Goal: Task Accomplishment & Management: Manage account settings

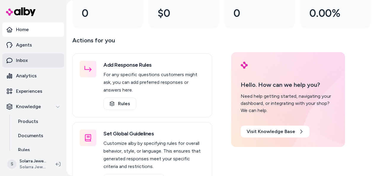
scroll to position [64, 0]
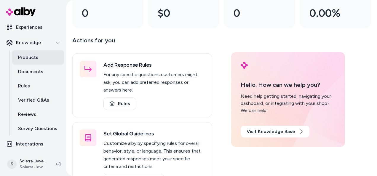
click at [31, 56] on p "Products" at bounding box center [28, 57] width 20 height 7
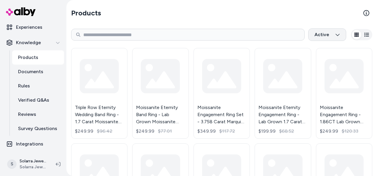
click at [335, 35] on html "Home Agents Inbox Analytics Experiences Knowledge Products Documents Rules Veri…" at bounding box center [188, 88] width 377 height 176
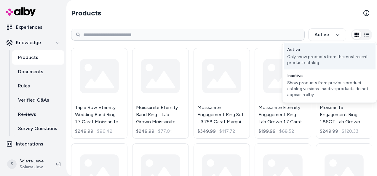
click at [316, 51] on div "Active Only show products from the most recent product catalog" at bounding box center [330, 56] width 92 height 26
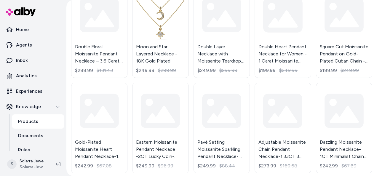
scroll to position [635, 0]
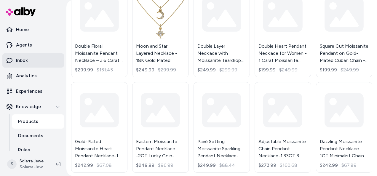
click at [29, 61] on link "Inbox" at bounding box center [33, 60] width 62 height 14
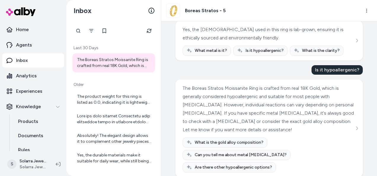
scroll to position [196, 0]
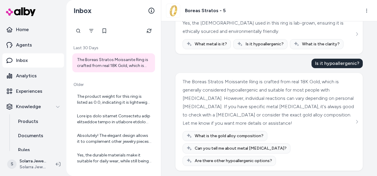
click at [104, 85] on p "Older" at bounding box center [113, 85] width 83 height 6
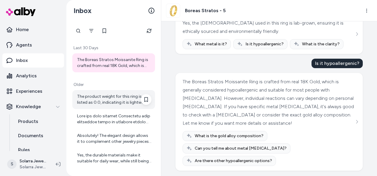
click at [106, 102] on div "The product weight for this ring is listed as 0.0, indicating it is lightweight…" at bounding box center [114, 100] width 74 height 12
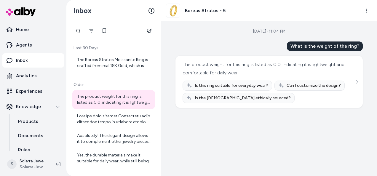
scroll to position [97, 0]
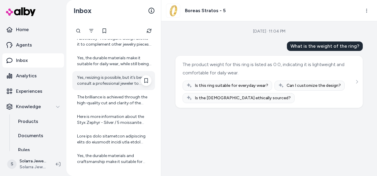
click at [104, 82] on div "Yes, resizing is possible, but it’s best to consult a professional jeweler to e…" at bounding box center [114, 81] width 74 height 12
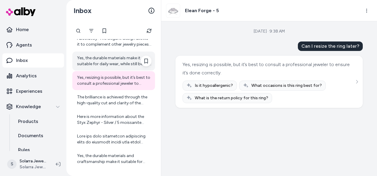
click at [110, 60] on div "Yes, the durable materials make it suitable for daily wear, while still being e…" at bounding box center [114, 61] width 74 height 12
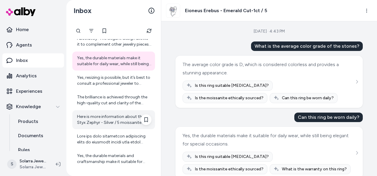
click at [111, 118] on div "Here is more information about the Styx Zephyr - Silver / 5 moissanite engageme…" at bounding box center [114, 120] width 74 height 12
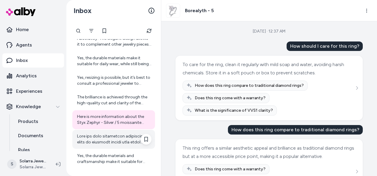
click at [112, 141] on div at bounding box center [114, 139] width 74 height 12
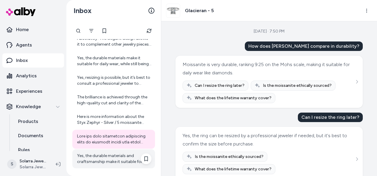
click at [112, 156] on div "Yes, the durable materials and craftsmanship make it suitable for daily wear wi…" at bounding box center [114, 159] width 74 height 12
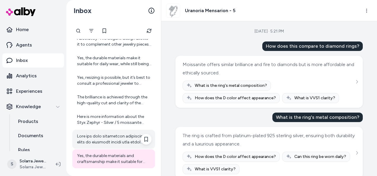
click at [120, 139] on div at bounding box center [114, 139] width 74 height 12
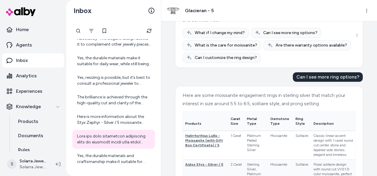
scroll to position [379, 0]
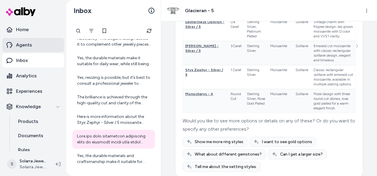
click at [34, 44] on link "Agents" at bounding box center [33, 45] width 62 height 14
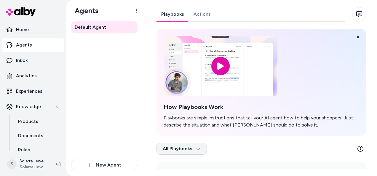
click at [198, 150] on html "Home Agents Inbox Analytics Experiences Knowledge Products Documents Rules Veri…" at bounding box center [188, 88] width 377 height 176
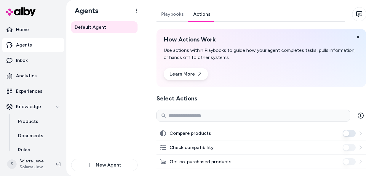
click at [198, 13] on link "Actions" at bounding box center [202, 14] width 27 height 14
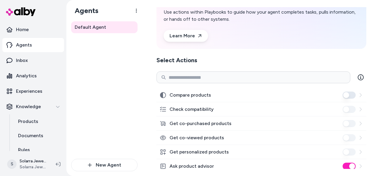
scroll to position [89, 0]
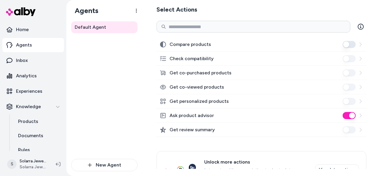
click at [349, 44] on button "Compare products" at bounding box center [349, 44] width 13 height 7
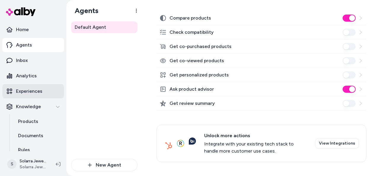
click at [47, 90] on link "Experiences" at bounding box center [33, 91] width 62 height 14
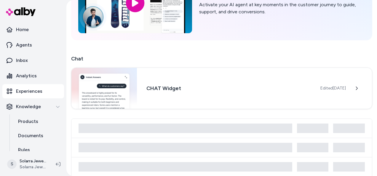
scroll to position [89, 0]
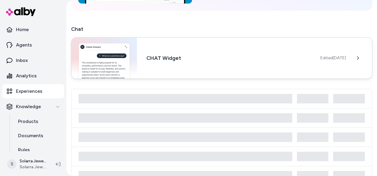
click at [260, 55] on h3 "CHAT Widget" at bounding box center [229, 58] width 165 height 8
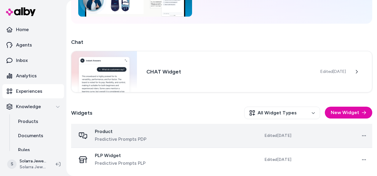
click at [234, 138] on td at bounding box center [196, 136] width 76 height 24
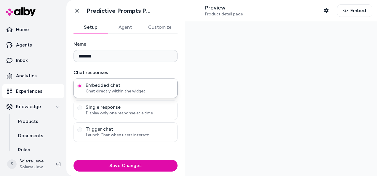
click at [254, 137] on div at bounding box center [281, 98] width 192 height 155
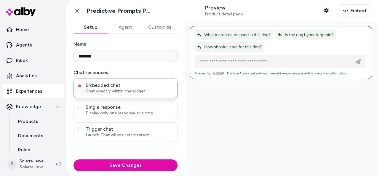
click at [157, 23] on button "Customize" at bounding box center [159, 27] width 35 height 12
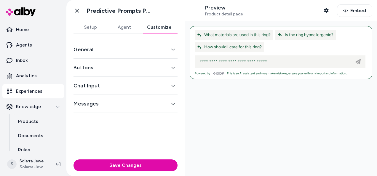
click at [173, 48] on icon "button" at bounding box center [173, 49] width 4 height 4
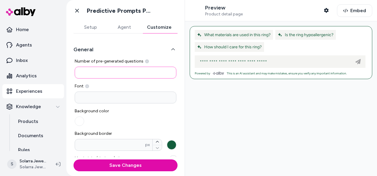
click at [124, 70] on input "*" at bounding box center [126, 73] width 102 height 12
type input "*"
click at [110, 99] on input at bounding box center [126, 98] width 102 height 12
click at [119, 88] on label "Font" at bounding box center [126, 86] width 102 height 6
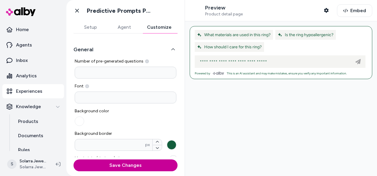
click at [126, 165] on button "Save Changes" at bounding box center [126, 166] width 104 height 12
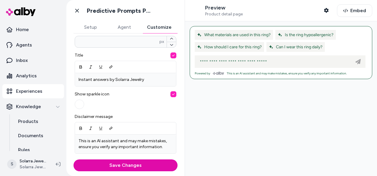
scroll to position [237, 0]
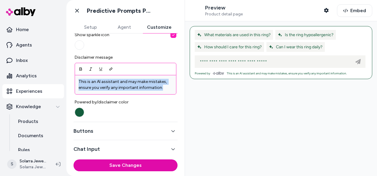
drag, startPoint x: 162, startPoint y: 89, endPoint x: 76, endPoint y: 76, distance: 86.7
click at [76, 76] on div "This is an AI assistant and may make mistakes, ensure you verify any important …" at bounding box center [125, 84] width 101 height 19
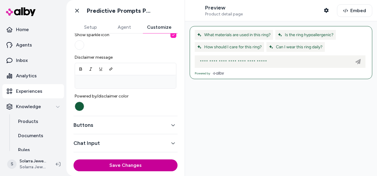
click at [124, 165] on button "Save Changes" at bounding box center [126, 166] width 104 height 12
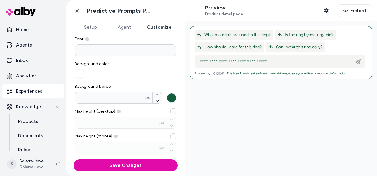
scroll to position [30, 0]
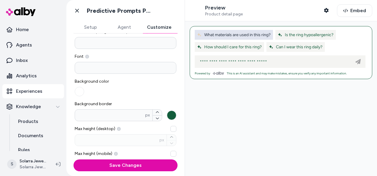
click at [218, 34] on span "What materials are used in this ring?" at bounding box center [234, 34] width 74 height 5
type input "**********"
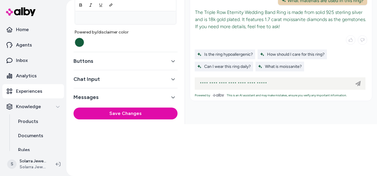
scroll to position [39, 0]
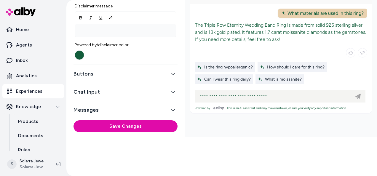
click at [167, 70] on button "Buttons" at bounding box center [126, 74] width 104 height 8
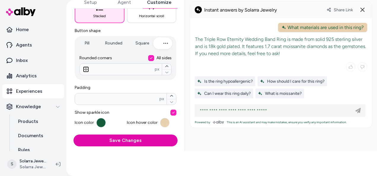
scroll to position [0, 0]
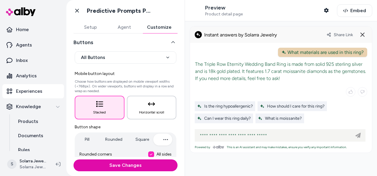
click at [150, 104] on icon "button" at bounding box center [151, 103] width 7 height 3
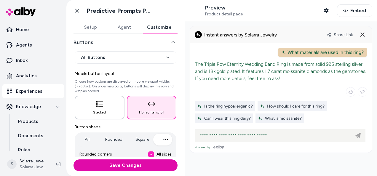
click at [106, 106] on button "Stacked" at bounding box center [100, 108] width 50 height 24
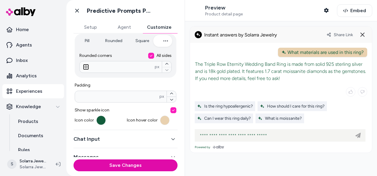
scroll to position [132, 0]
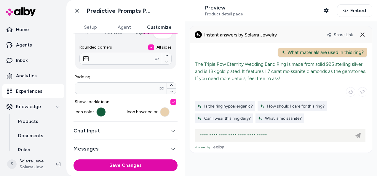
click at [132, 125] on div "Chat Input" at bounding box center [126, 131] width 104 height 18
click at [151, 135] on div "Chat Input" at bounding box center [126, 131] width 104 height 18
click at [166, 131] on button "Chat Input" at bounding box center [126, 131] width 104 height 8
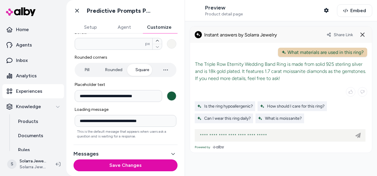
scroll to position [113, 0]
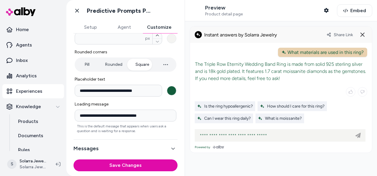
click at [154, 147] on button "Messages" at bounding box center [126, 148] width 104 height 8
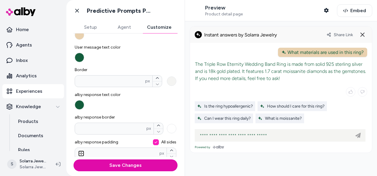
scroll to position [100, 0]
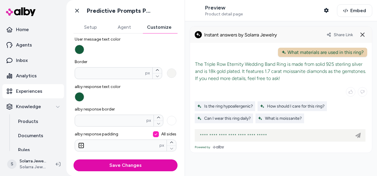
click at [144, 166] on button "Save Changes" at bounding box center [126, 166] width 104 height 12
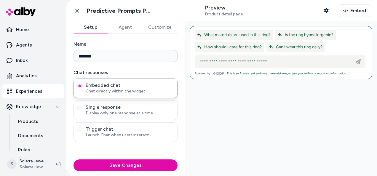
click at [95, 28] on button "Setup" at bounding box center [91, 27] width 34 height 12
click at [105, 53] on input "*******" at bounding box center [126, 56] width 104 height 12
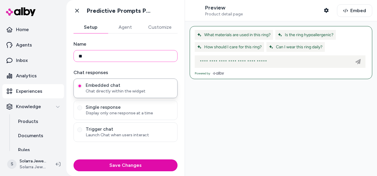
type input "*"
type input "**********"
click at [142, 64] on div "**********" at bounding box center [126, 91] width 104 height 101
click at [131, 166] on button "Save Changes" at bounding box center [126, 166] width 104 height 12
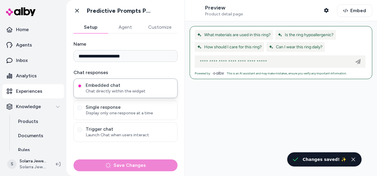
click at [158, 31] on button "Customize" at bounding box center [159, 27] width 35 height 12
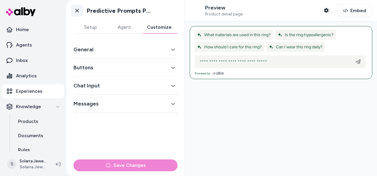
click at [79, 12] on icon at bounding box center [77, 11] width 6 height 6
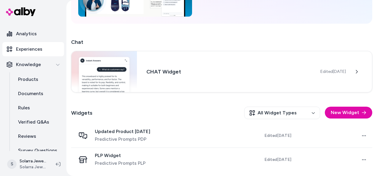
scroll to position [59, 0]
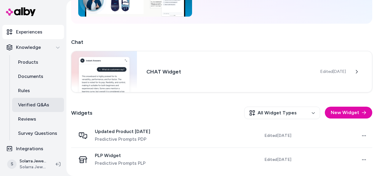
click at [38, 110] on link "Verified Q&As" at bounding box center [38, 105] width 52 height 14
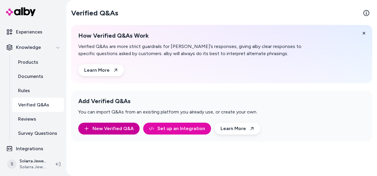
click at [105, 129] on button "New Verified Q&A" at bounding box center [108, 129] width 61 height 12
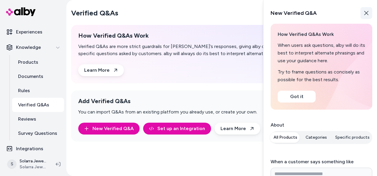
click at [363, 16] on button "Close" at bounding box center [367, 13] width 12 height 12
type textarea "*"
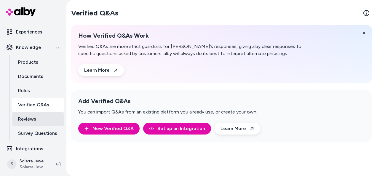
click at [35, 119] on p "Reviews" at bounding box center [27, 119] width 18 height 7
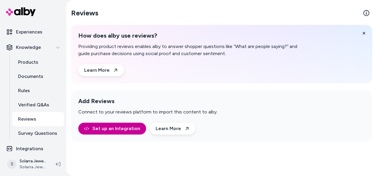
click at [117, 127] on link "Set up an Integration" at bounding box center [112, 129] width 68 height 12
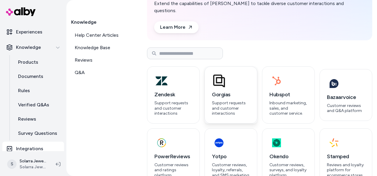
scroll to position [66, 0]
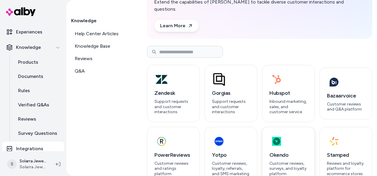
click at [271, 137] on icon "button" at bounding box center [277, 141] width 12 height 14
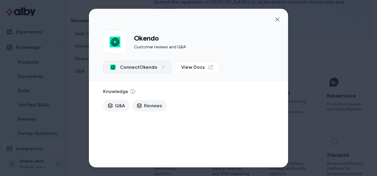
click at [148, 68] on span "Connect Okendo" at bounding box center [138, 67] width 37 height 7
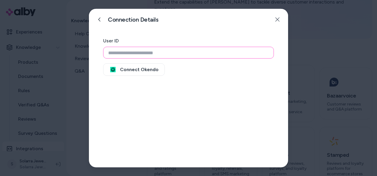
click at [152, 53] on input "User ID" at bounding box center [188, 53] width 171 height 12
click at [146, 68] on button "Connect Okendo" at bounding box center [134, 69] width 62 height 12
